Goal: Task Accomplishment & Management: Use online tool/utility

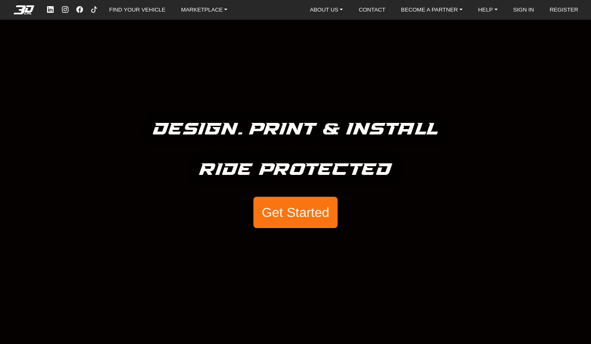
click at [298, 199] on button "Get Started" at bounding box center [295, 212] width 84 height 31
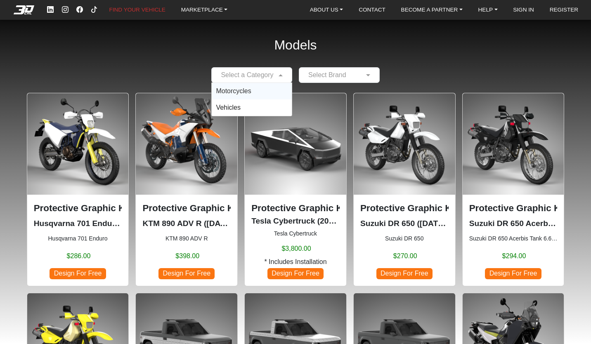
click at [278, 77] on span at bounding box center [282, 75] width 10 height 10
click at [240, 89] on span "Motorcycles" at bounding box center [233, 91] width 35 height 7
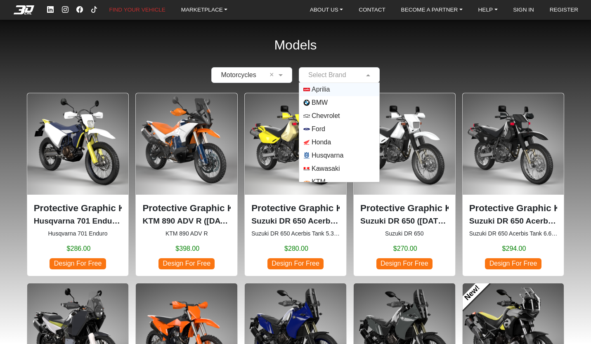
click at [354, 75] on input "text" at bounding box center [330, 75] width 55 height 10
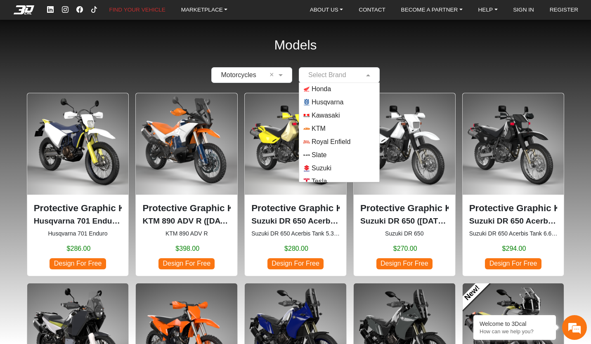
scroll to position [73, 0]
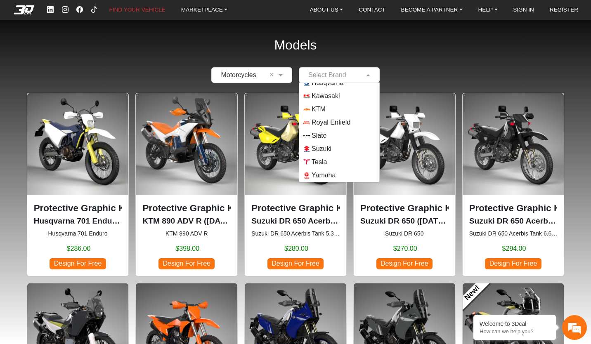
click at [336, 175] on span "Yamaha" at bounding box center [339, 175] width 72 height 7
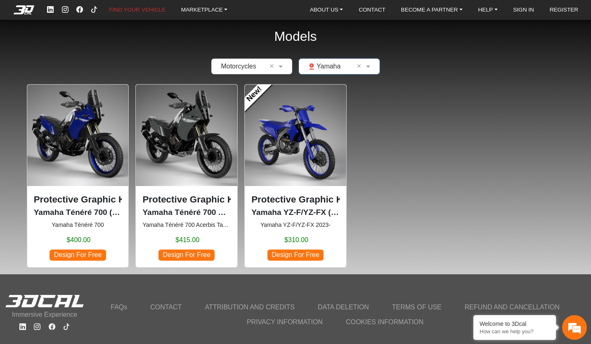
scroll to position [9, 0]
click at [364, 64] on span at bounding box center [369, 66] width 10 height 10
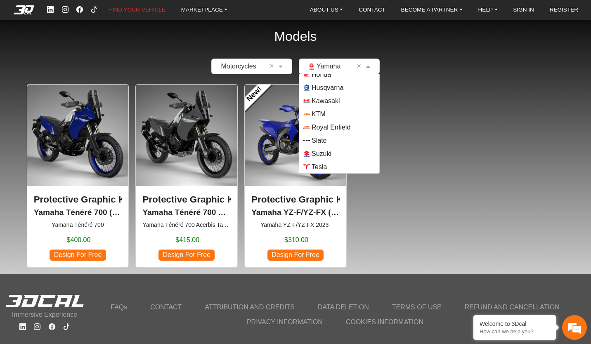
scroll to position [57, 0]
click at [343, 105] on span "Kawasaki" at bounding box center [339, 102] width 72 height 7
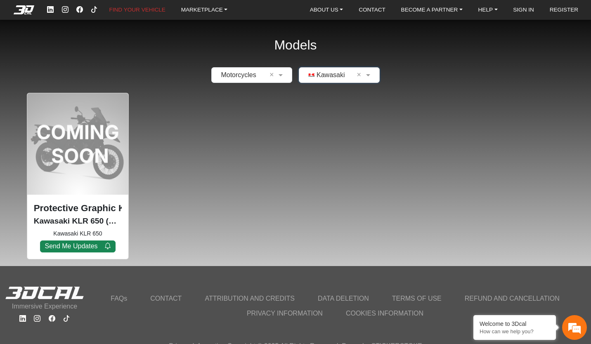
scroll to position [0, 0]
click at [365, 75] on span at bounding box center [369, 75] width 10 height 10
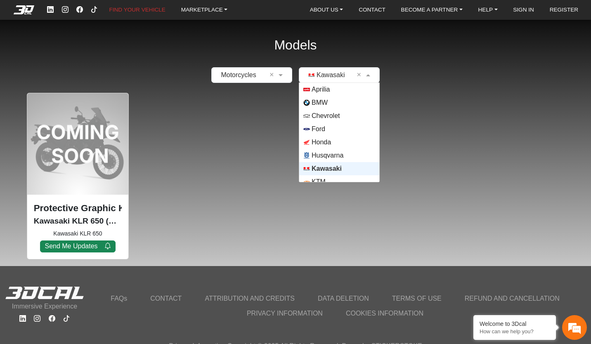
click at [343, 92] on span "Aprilia" at bounding box center [339, 89] width 72 height 7
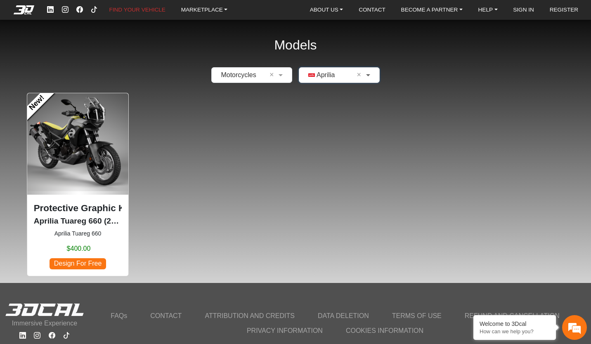
click at [364, 76] on span at bounding box center [369, 75] width 10 height 10
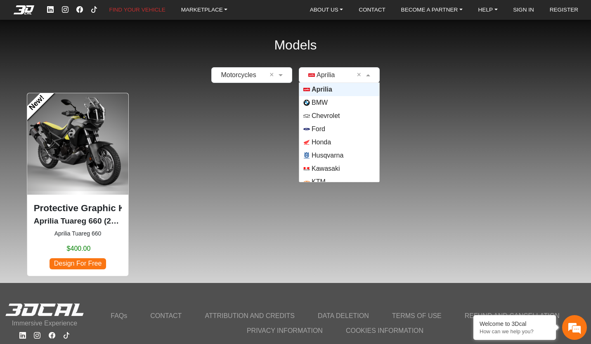
click at [349, 116] on span "Chevrolet" at bounding box center [339, 116] width 72 height 7
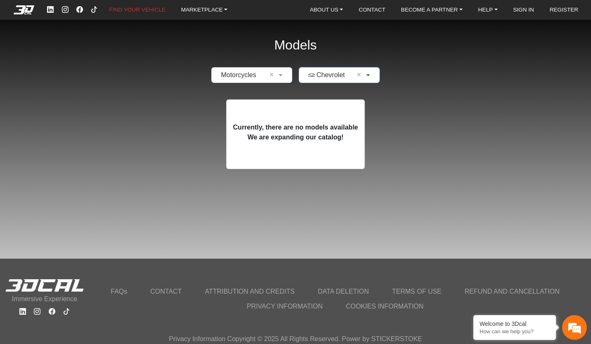
click at [366, 76] on span at bounding box center [369, 75] width 10 height 10
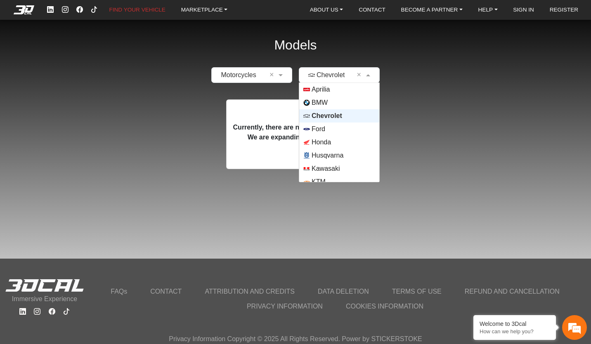
click at [348, 130] on span "Ford" at bounding box center [339, 129] width 72 height 7
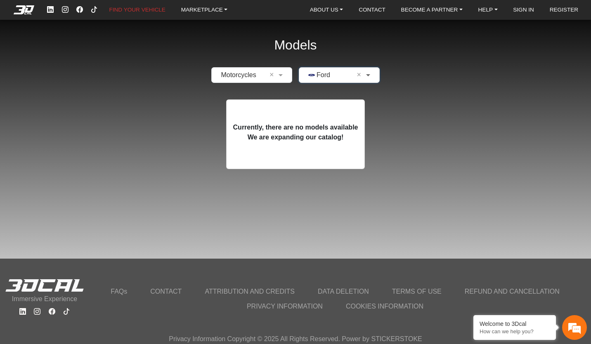
click at [364, 75] on span at bounding box center [369, 75] width 10 height 10
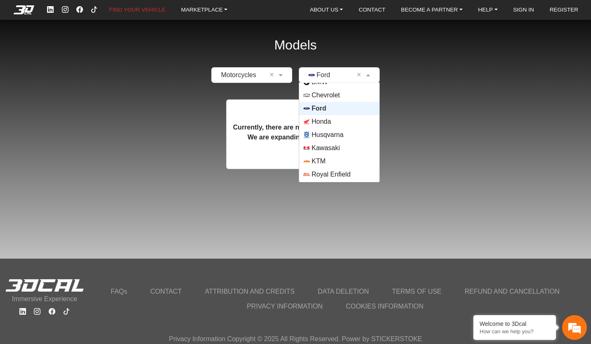
scroll to position [22, 0]
click at [346, 121] on span "Honda" at bounding box center [339, 120] width 72 height 7
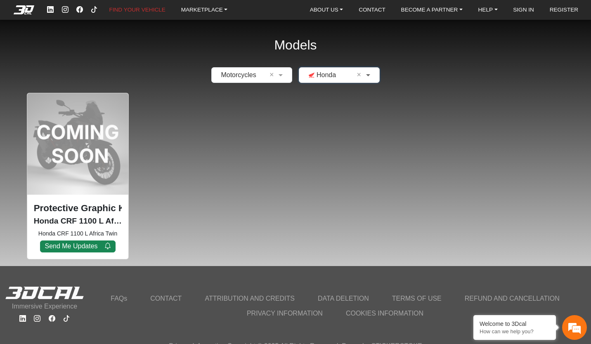
click at [366, 80] on span at bounding box center [369, 75] width 10 height 10
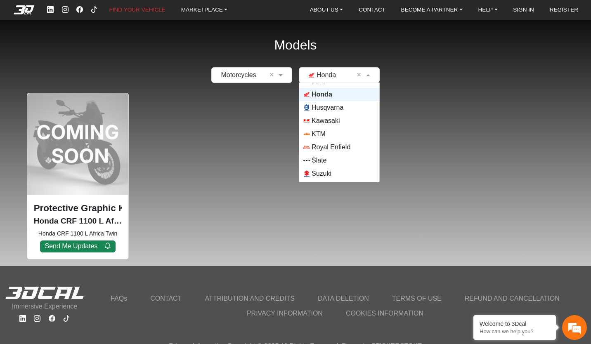
scroll to position [48, 0]
click at [349, 174] on span "Suzuki" at bounding box center [339, 173] width 72 height 7
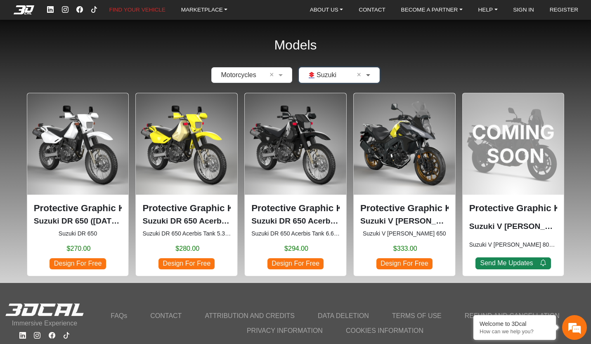
click at [369, 79] on span at bounding box center [369, 75] width 10 height 10
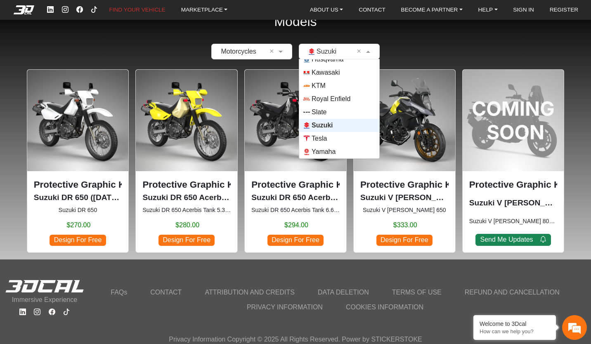
scroll to position [23, 0]
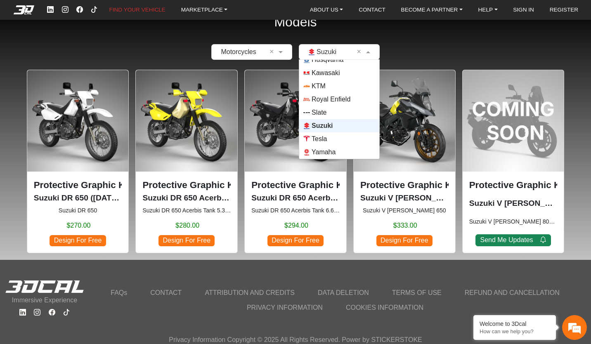
click at [340, 156] on div "Yamaha" at bounding box center [339, 152] width 80 height 13
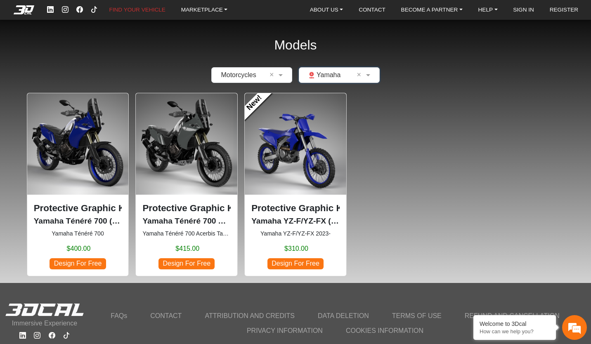
click at [108, 188] on img at bounding box center [78, 144] width 102 height 102
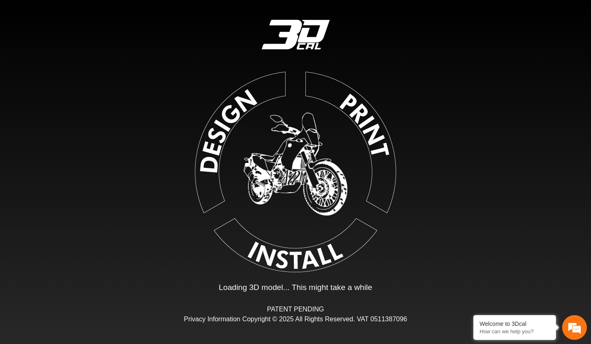
click at [230, 144] on img at bounding box center [296, 171] width 186 height 186
type input "*"
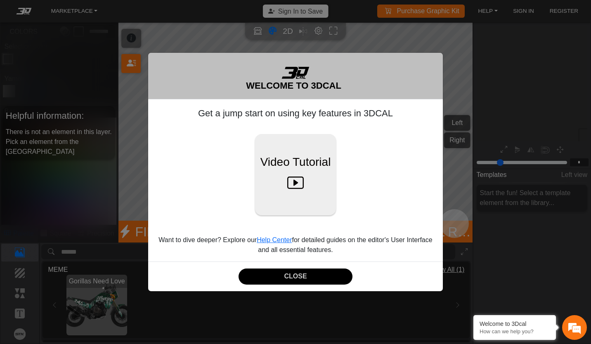
scroll to position [95, 97]
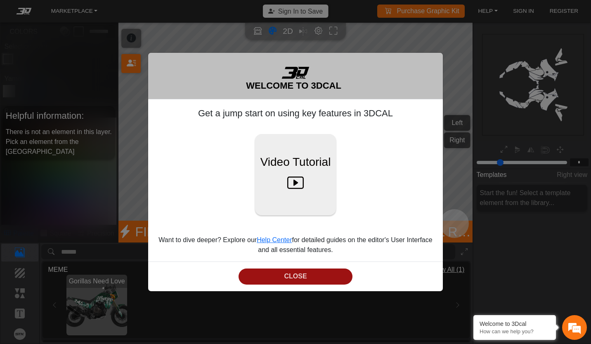
click at [296, 275] on button "CLOSE" at bounding box center [296, 277] width 114 height 16
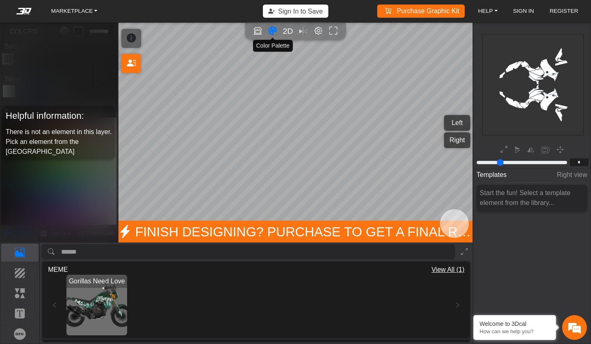
click at [272, 28] on icon "Color tool" at bounding box center [272, 30] width 9 height 9
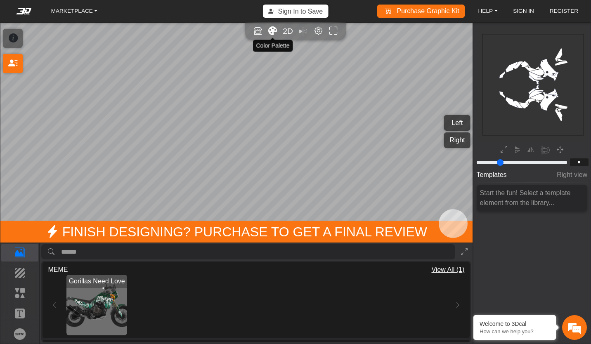
click at [276, 32] on icon "Color tool" at bounding box center [272, 30] width 9 height 9
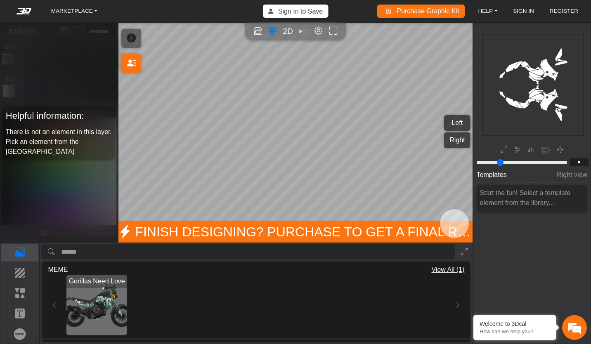
click at [92, 111] on h5 "Helpful information:" at bounding box center [59, 116] width 107 height 15
click at [462, 121] on button "Left" at bounding box center [457, 123] width 26 height 16
click at [22, 291] on p "Elements" at bounding box center [20, 294] width 37 height 10
